Goal: Task Accomplishment & Management: Use online tool/utility

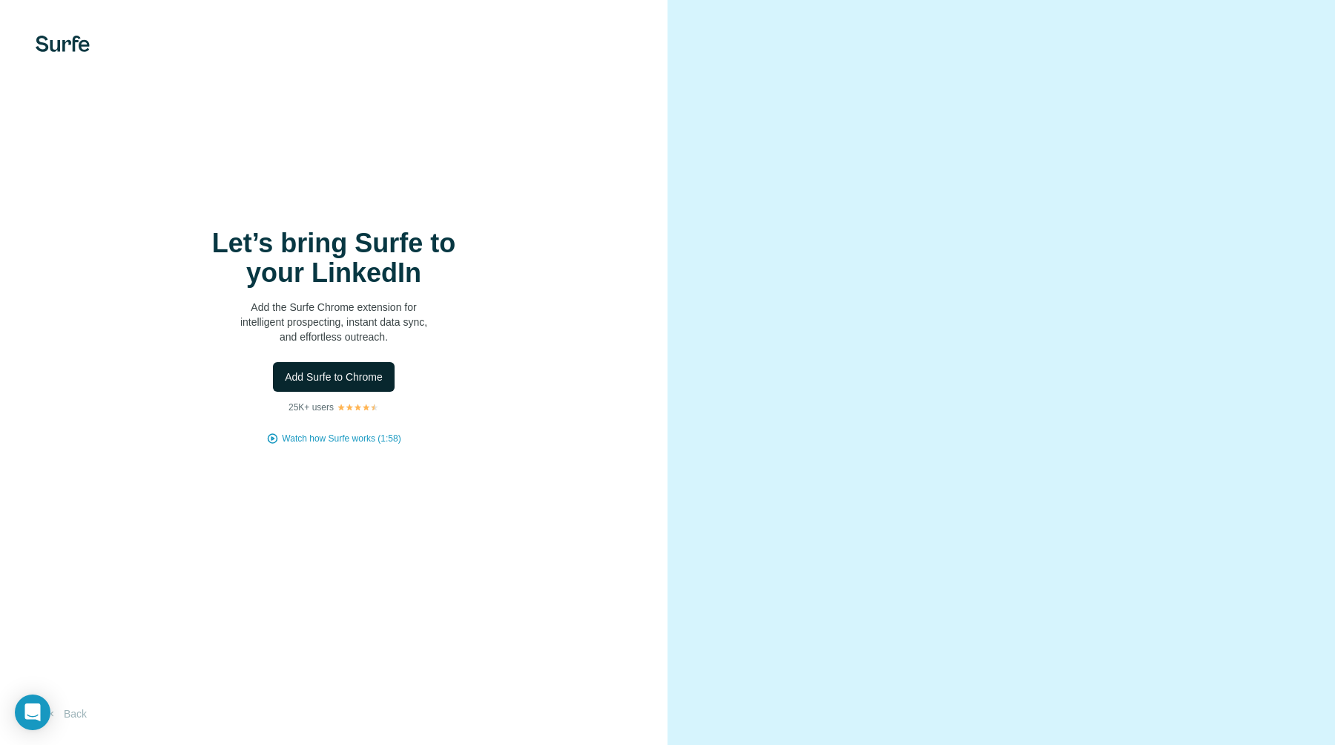
click at [351, 370] on span "Add Surfe to Chrome" at bounding box center [334, 376] width 98 height 15
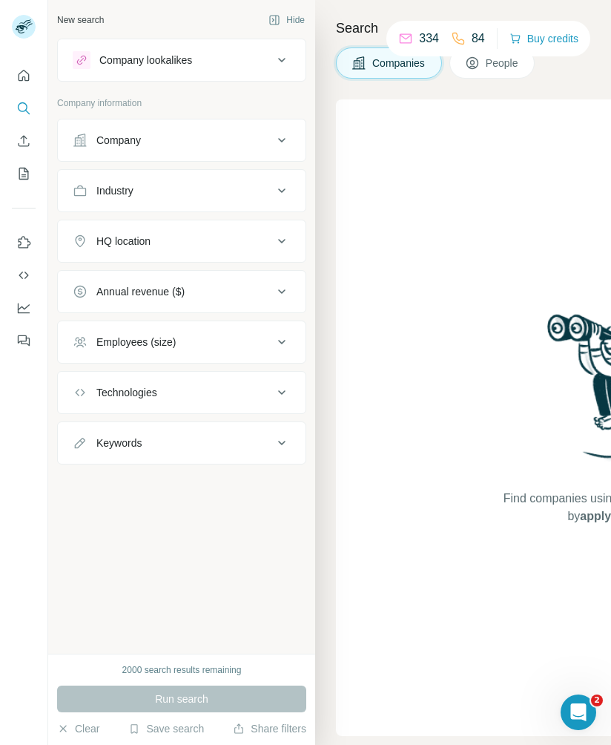
click at [145, 139] on div "Company" at bounding box center [173, 140] width 200 height 15
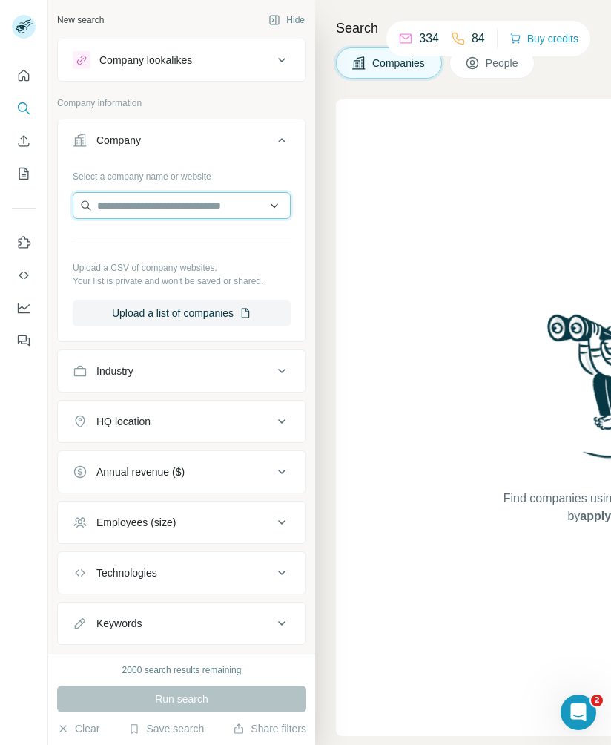
click at [154, 208] on input "text" at bounding box center [182, 205] width 218 height 27
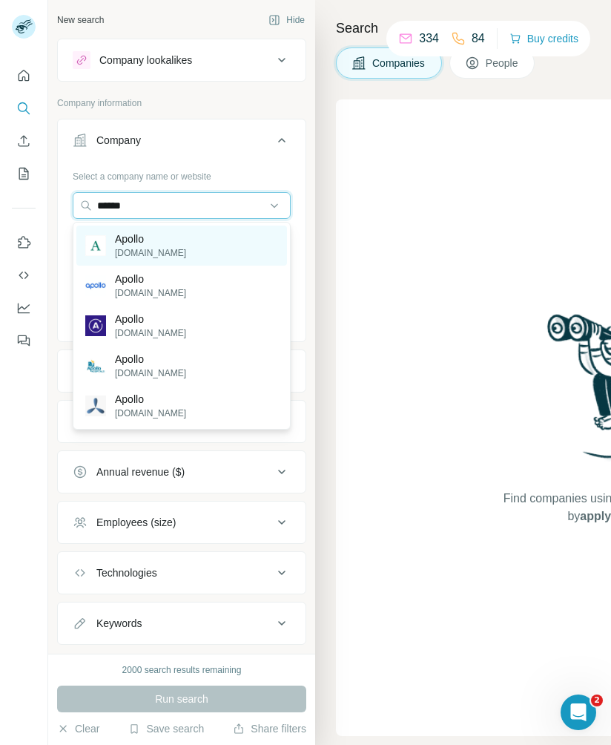
type input "******"
click at [182, 243] on div "Apollo apollo.com" at bounding box center [181, 246] width 211 height 40
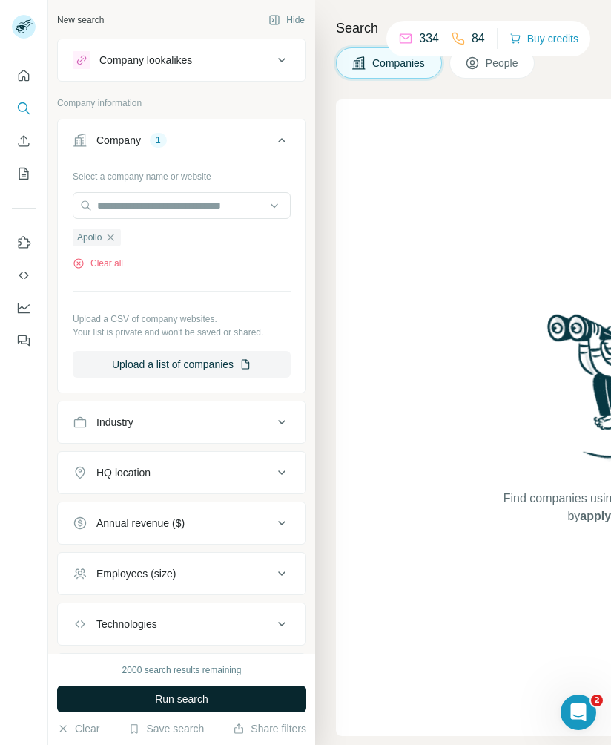
click at [194, 692] on span "Run search" at bounding box center [181, 698] width 53 height 15
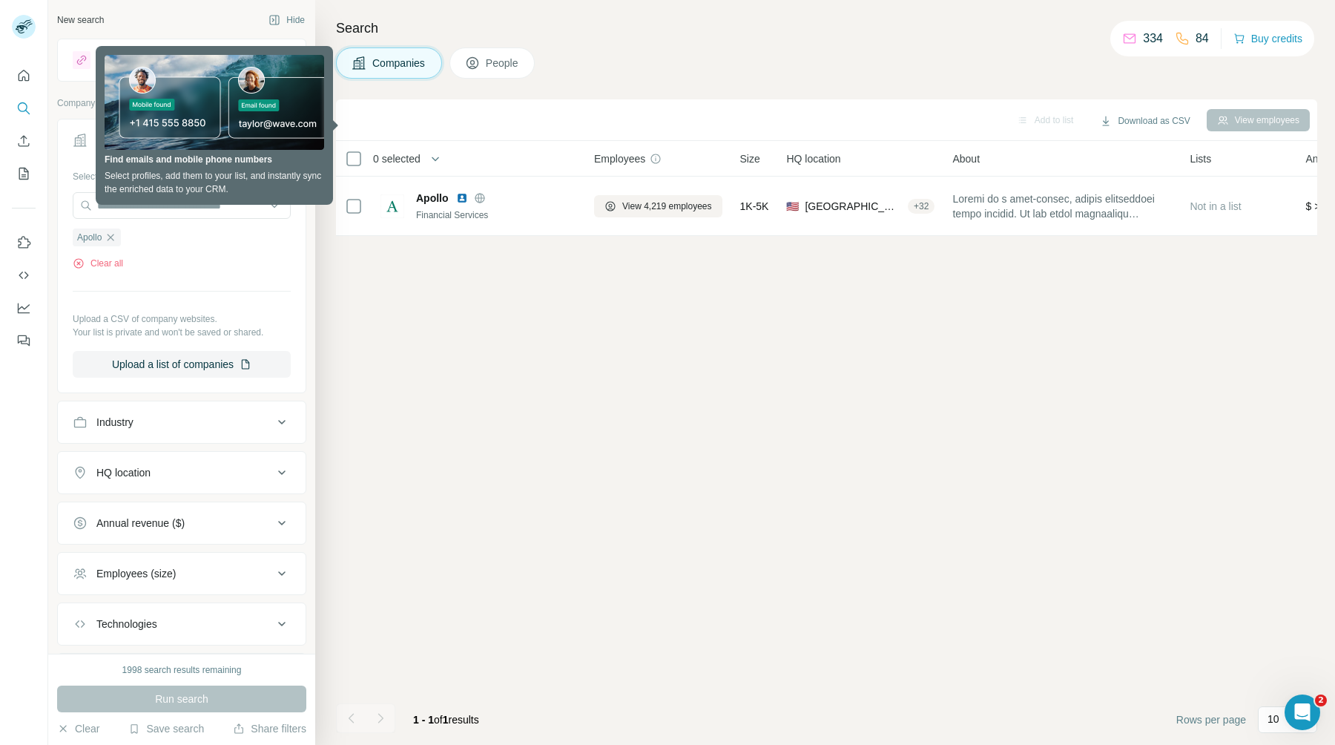
click at [460, 279] on div "Add to list Download as CSV View employees 0 selected Companies Employees Size …" at bounding box center [826, 421] width 981 height 645
